Goal: Information Seeking & Learning: Learn about a topic

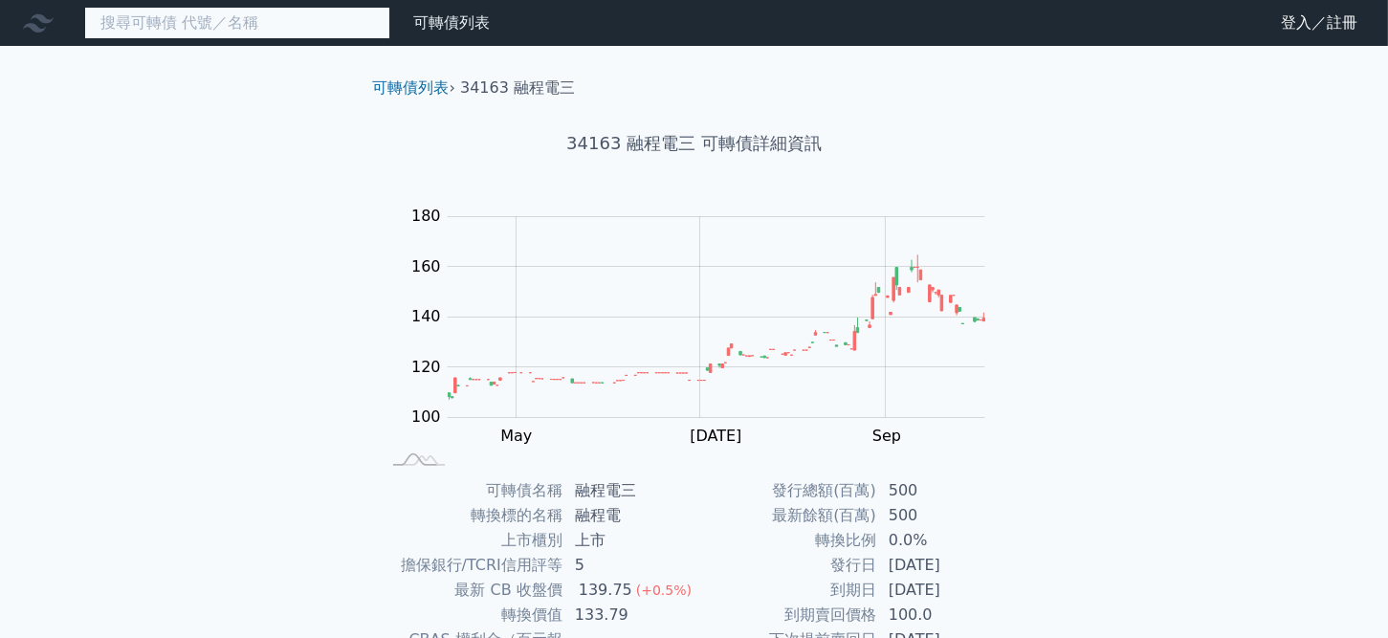
click at [259, 30] on input at bounding box center [237, 23] width 306 height 33
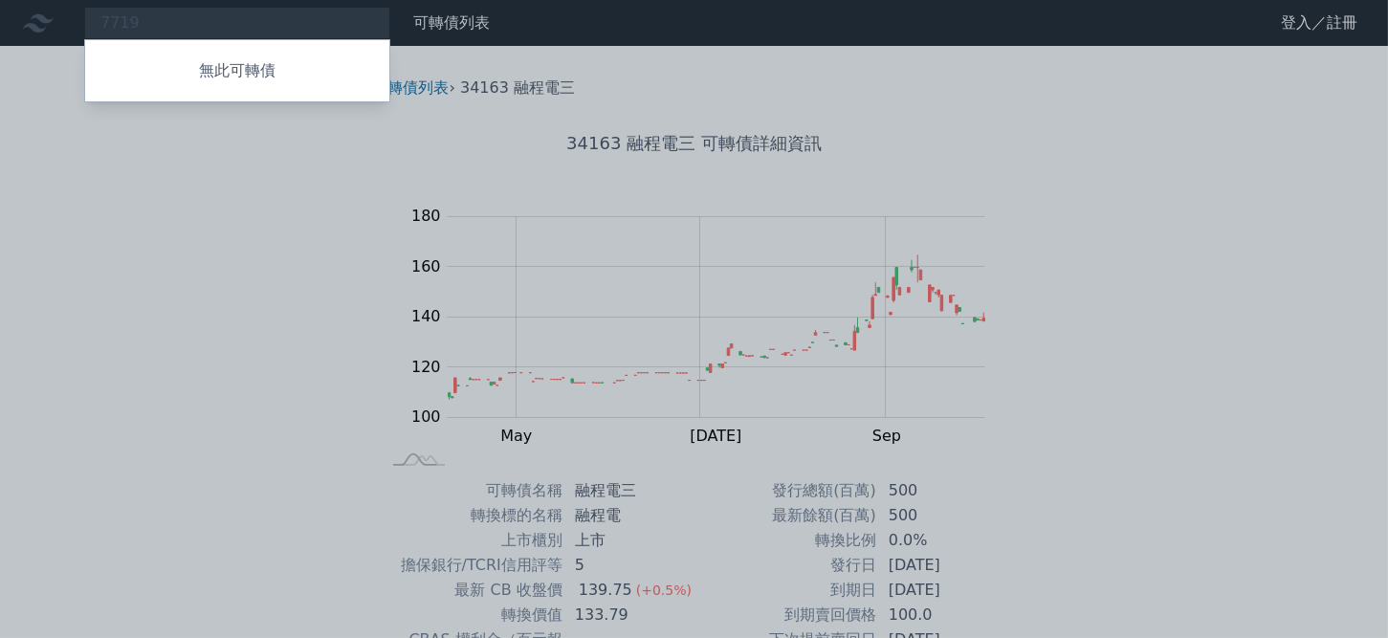
click at [175, 25] on div at bounding box center [694, 319] width 1388 height 638
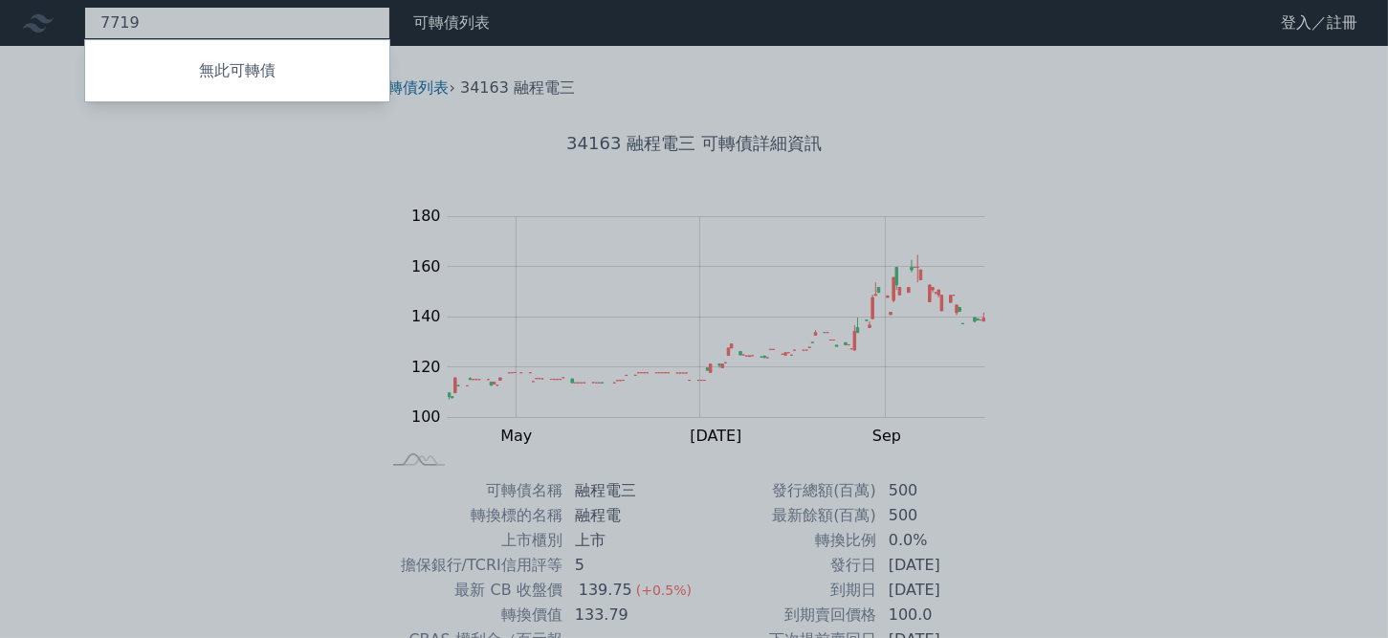
drag, startPoint x: 28, startPoint y: 32, endPoint x: -84, endPoint y: 35, distance: 112.0
click at [0, 35] on html "7719 無此可轉債 可轉債列表 財務數據 可轉債列表 財務數據 登入／註冊 登入／註冊 可轉債列表 › 34163 融程電三 34163 融程電三 可轉債詳…" at bounding box center [694, 454] width 1388 height 909
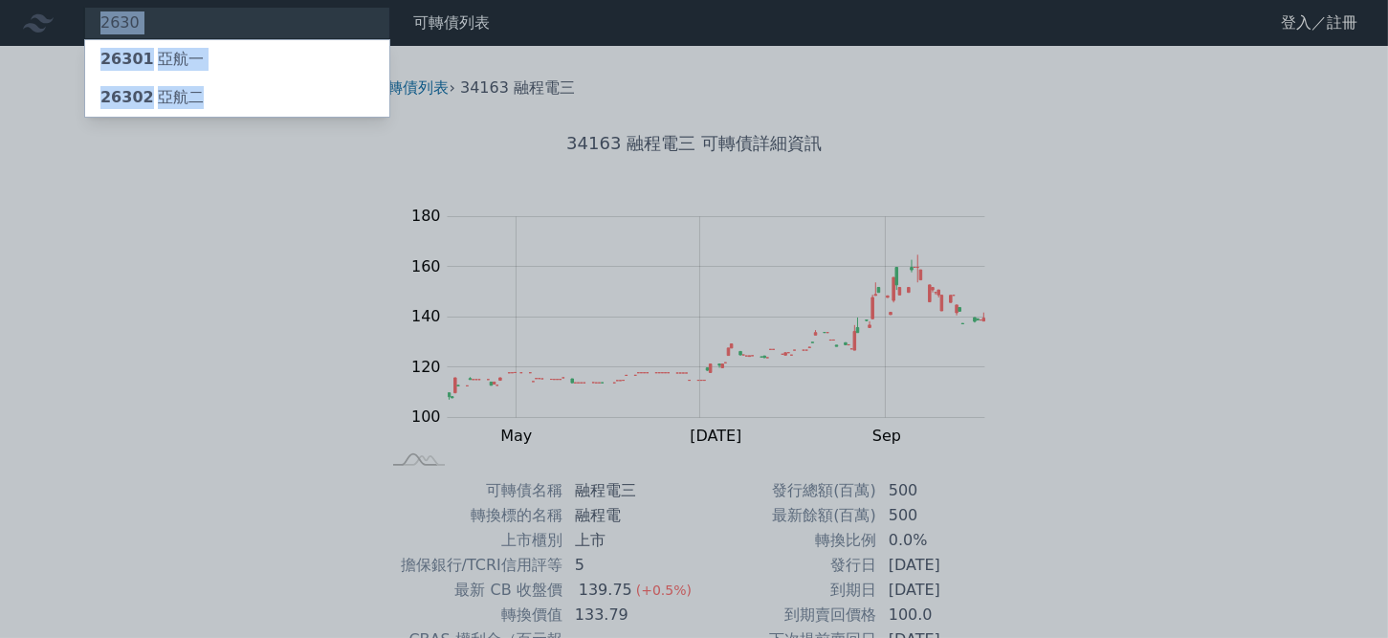
drag, startPoint x: 193, startPoint y: 32, endPoint x: -105, endPoint y: 4, distance: 299.8
click at [0, 4] on html "2630 26301 亞航一 26302 亞航二 可轉債列表 財務數據 可轉債列表 財務數據 登入／註冊 登入／註冊 可轉債列表 › 34163 融程電三" at bounding box center [694, 454] width 1388 height 909
click at [153, 199] on div at bounding box center [694, 319] width 1388 height 638
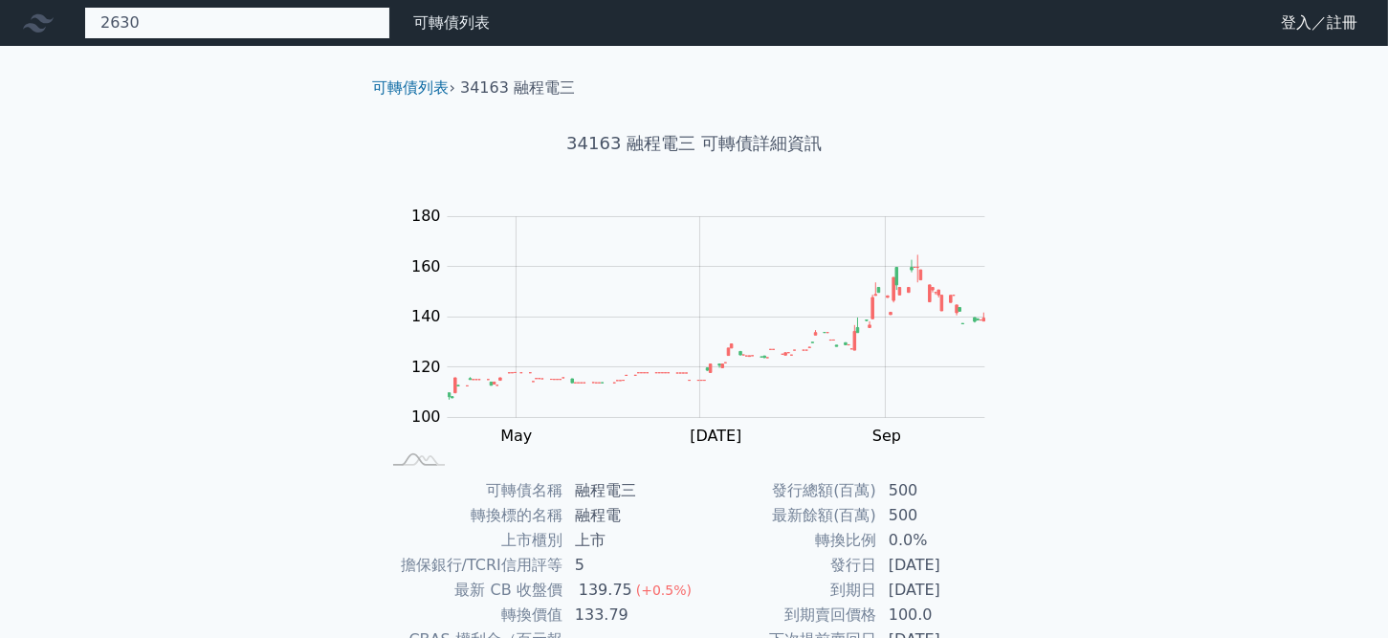
drag, startPoint x: 140, startPoint y: 19, endPoint x: -140, endPoint y: 6, distance: 279.7
click at [0, 6] on html "2630 26301 亞航一 26302 亞航二 可轉債列表 財務數據 可轉債列表 財務數據 登入／註冊 登入／註冊 可轉債列表 › 34163 融程電三" at bounding box center [694, 454] width 1388 height 909
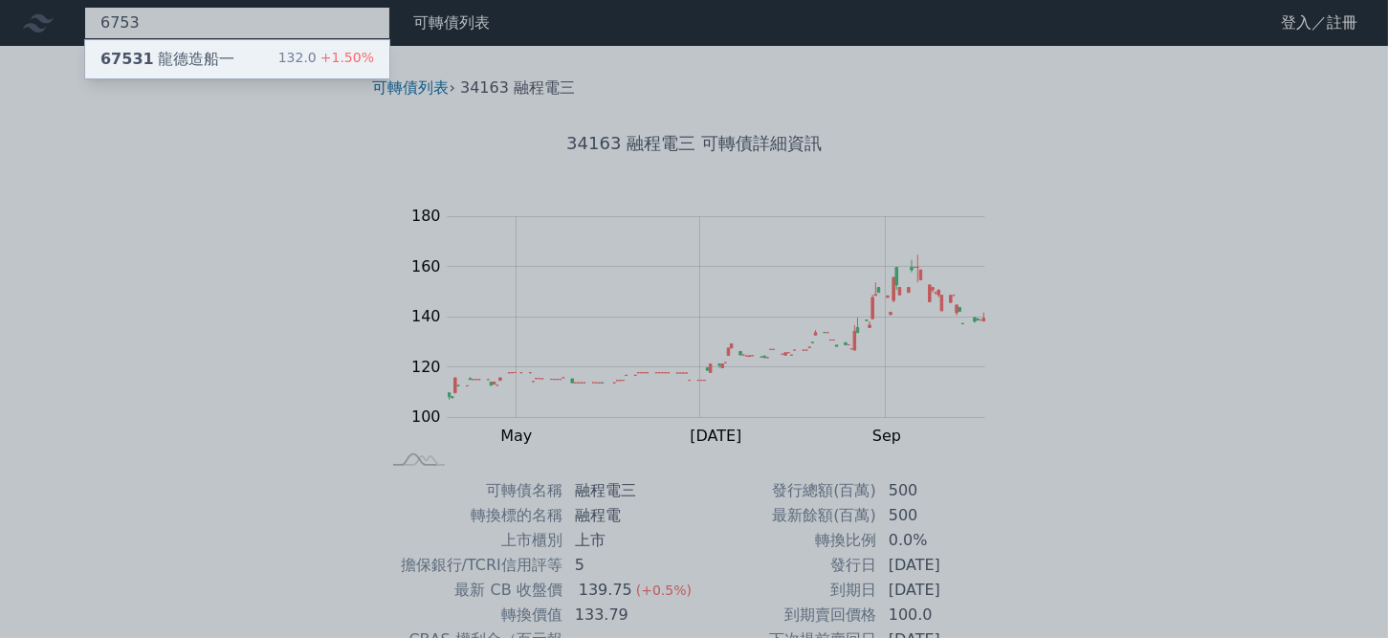
type input "6753"
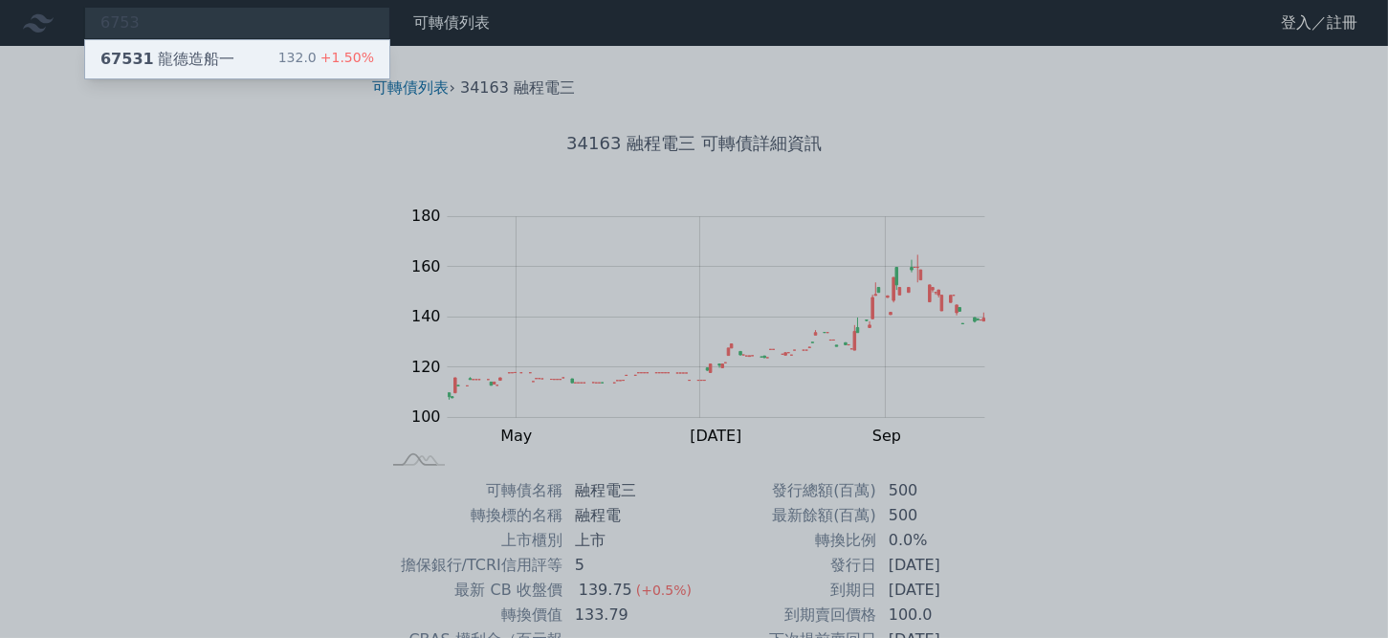
click at [310, 53] on div "132.0 +1.50%" at bounding box center [326, 59] width 96 height 23
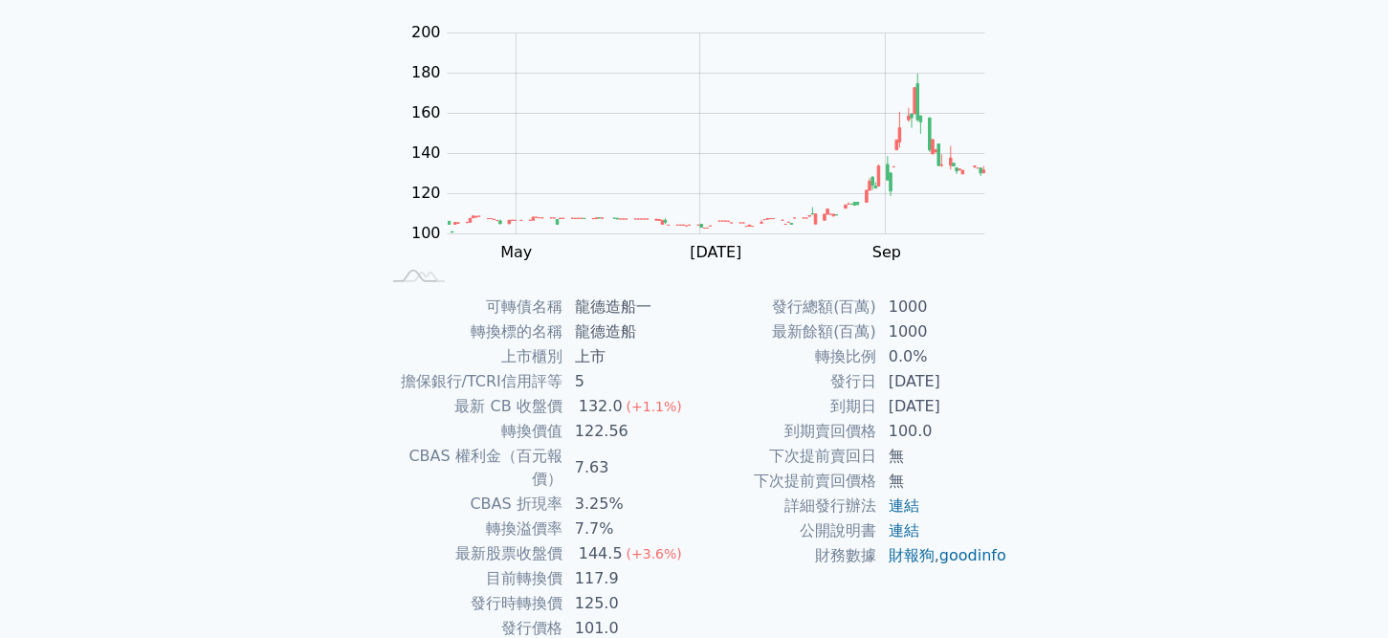
scroll to position [96, 0]
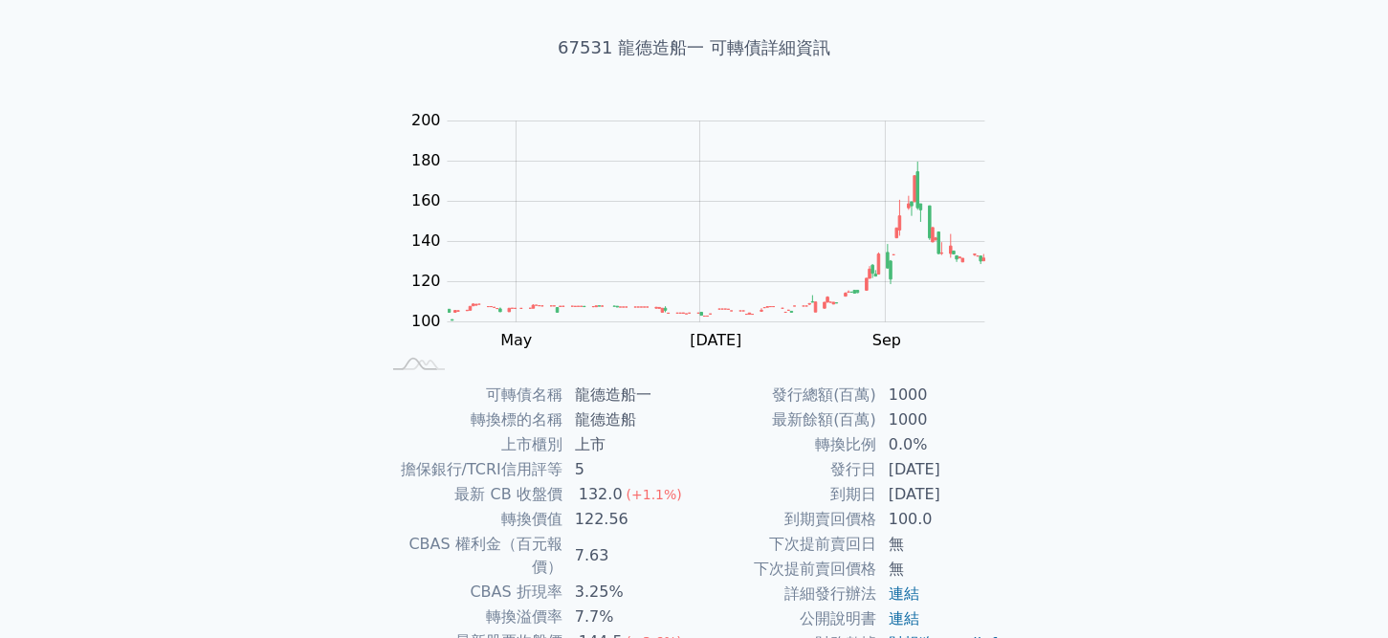
drag, startPoint x: 817, startPoint y: 435, endPoint x: 975, endPoint y: 493, distance: 168.0
click at [975, 493] on tbody "發行總額(百萬) 1000 最新餘額(百萬) 1000 轉換比例 0.0% 發行日 [DATE] 到期日 [DATE] 到期賣回價格 100.0 下次提前賣回…" at bounding box center [852, 520] width 314 height 274
copy tbody "轉換比例 0.0% 發行日 [DATE] 到期日 [DATE]"
drag, startPoint x: 477, startPoint y: 590, endPoint x: 638, endPoint y: 594, distance: 160.8
click at [638, 605] on tr "轉換溢價率 7.7%" at bounding box center [538, 617] width 314 height 25
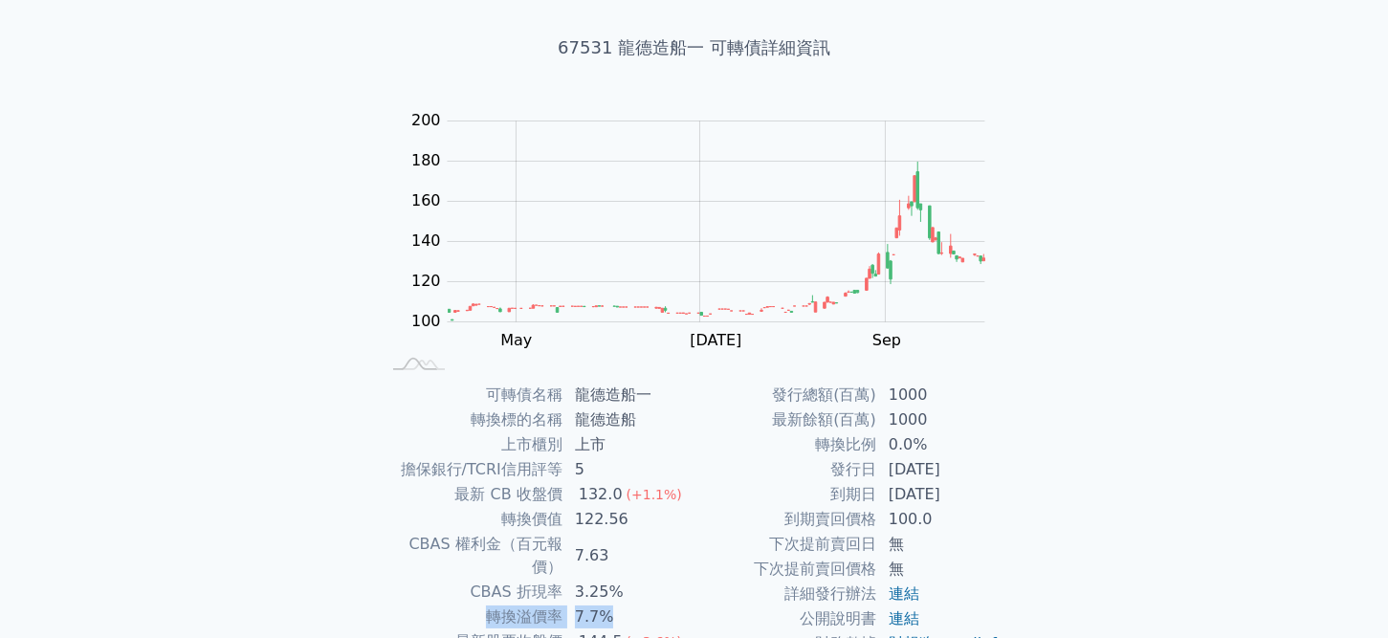
copy tr "轉換溢價率 7.7%"
drag, startPoint x: 576, startPoint y: 396, endPoint x: 678, endPoint y: 390, distance: 102.5
click at [678, 390] on td "龍德造船一" at bounding box center [628, 395] width 131 height 25
copy td "龍德造船一"
click at [219, 235] on div "可轉債列表 財務數據 可轉債列表 財務數據 登入／註冊 登入／註冊 可轉債列表 › 67531 龍德造船一 67531 龍德造船一 可轉債詳細資訊 Zoom …" at bounding box center [694, 358] width 1388 height 909
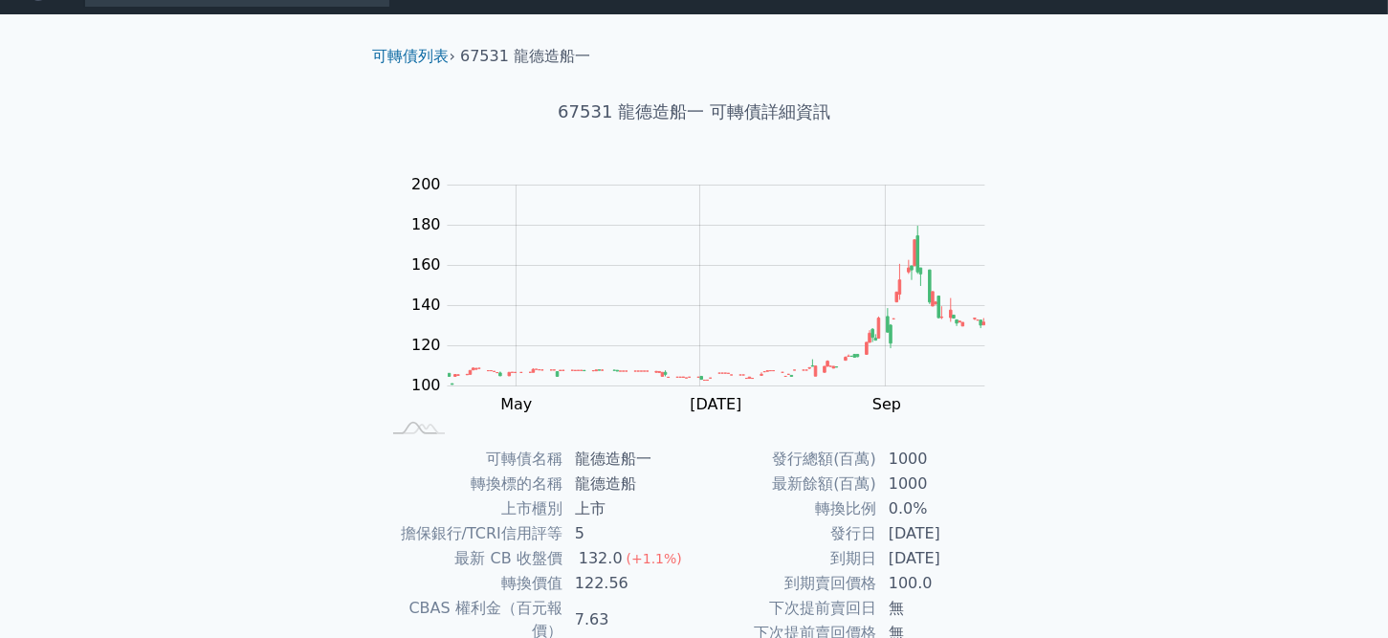
scroll to position [0, 0]
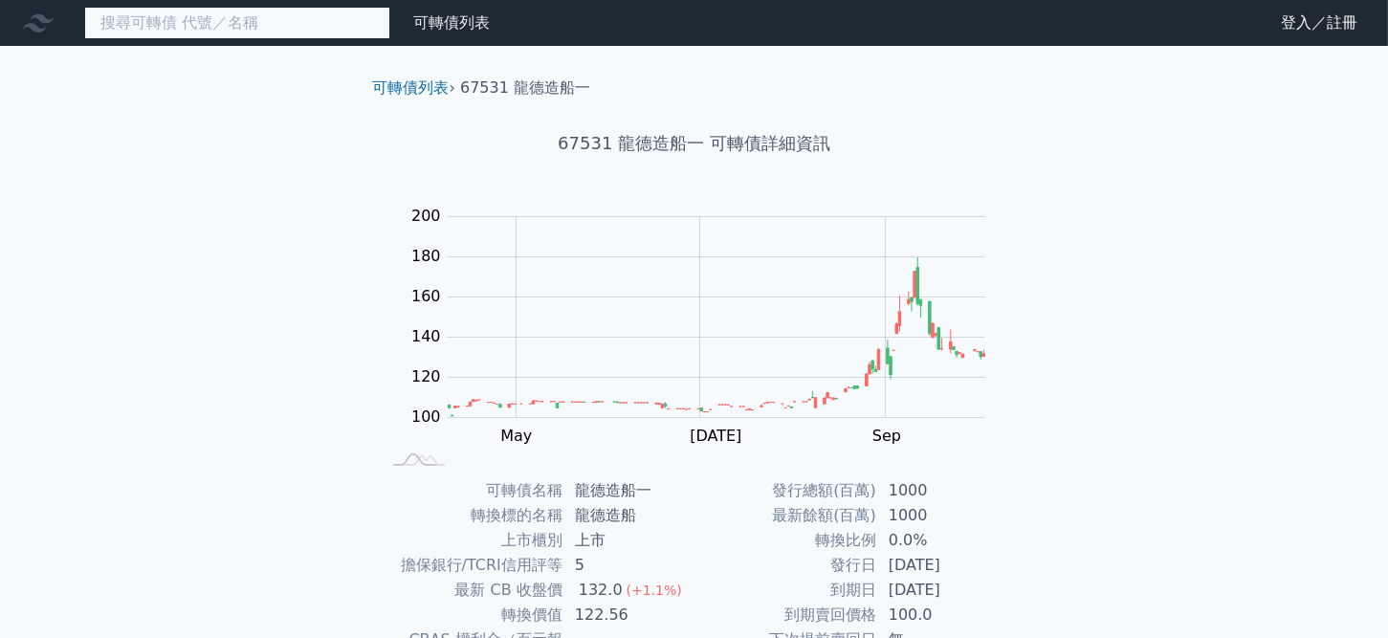
click at [226, 19] on input at bounding box center [237, 23] width 306 height 33
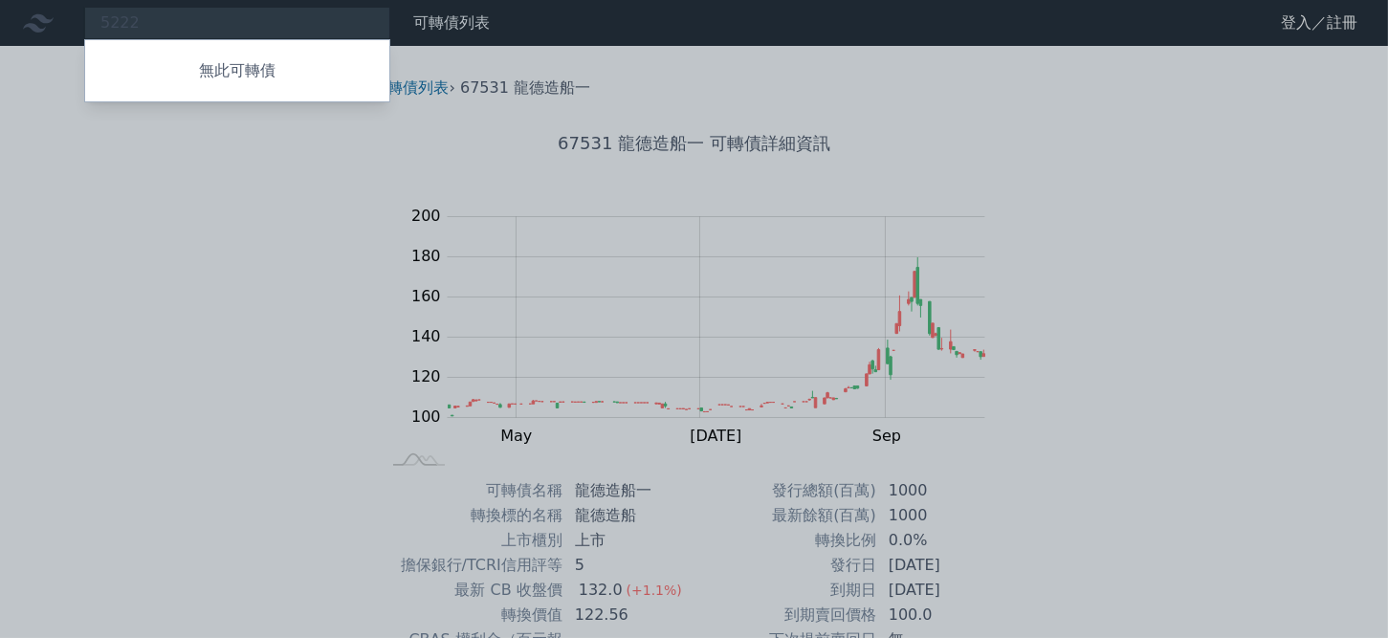
drag, startPoint x: 164, startPoint y: 16, endPoint x: 96, endPoint y: 31, distance: 69.4
click at [96, 31] on div at bounding box center [694, 319] width 1388 height 638
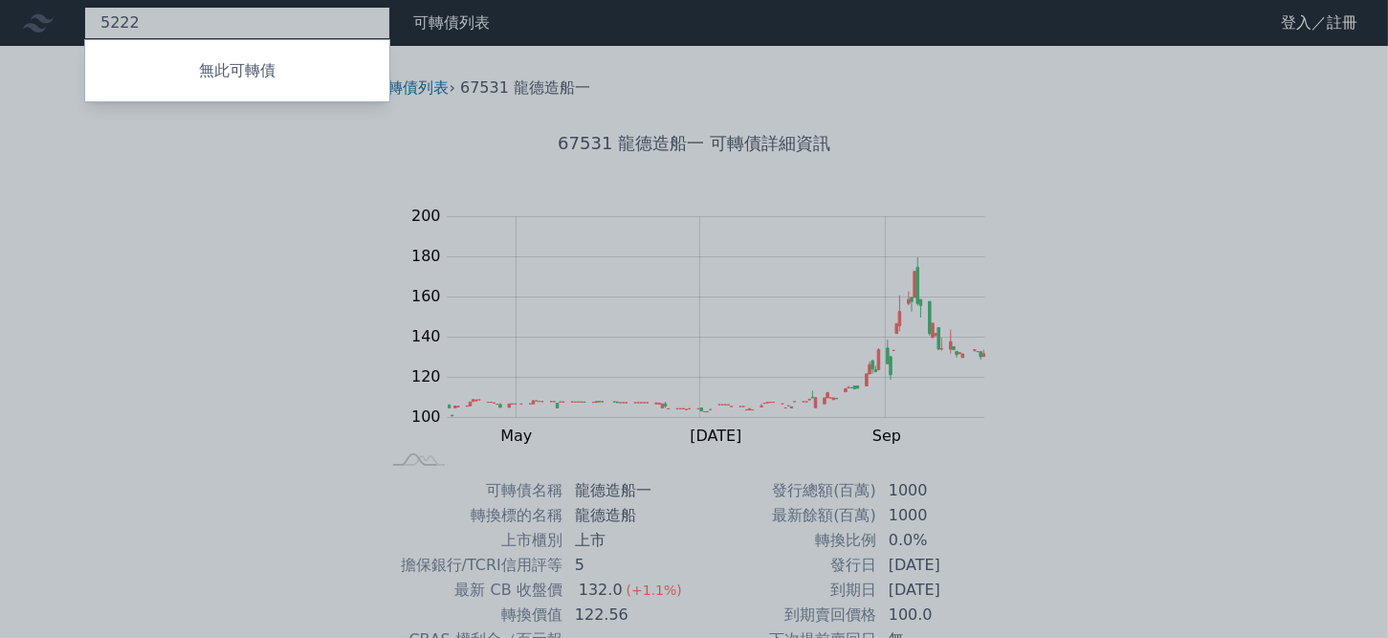
drag, startPoint x: 133, startPoint y: 33, endPoint x: -47, endPoint y: -1, distance: 182.9
click at [0, 0] on html "5222 無此可轉債 可轉債列表 財務數據 可轉債列表 財務數據 登入／註冊 登入／註冊 可轉債列表 › 67531 龍德造船一 67531 龍德造船一 可轉…" at bounding box center [694, 454] width 1388 height 909
type input "7642"
